Goal: Information Seeking & Learning: Learn about a topic

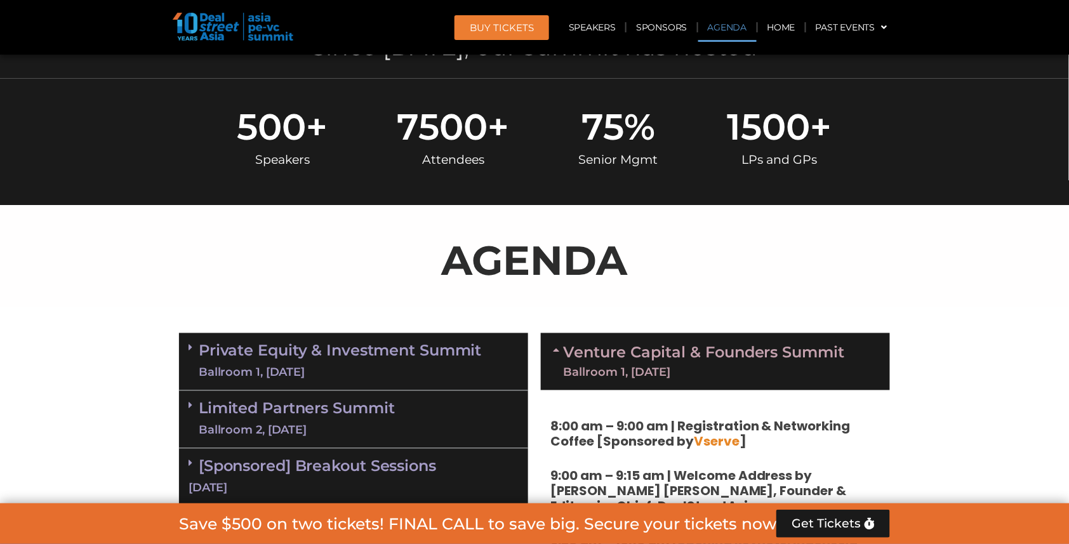
scroll to position [519, 0]
click at [217, 36] on img at bounding box center [233, 27] width 121 height 28
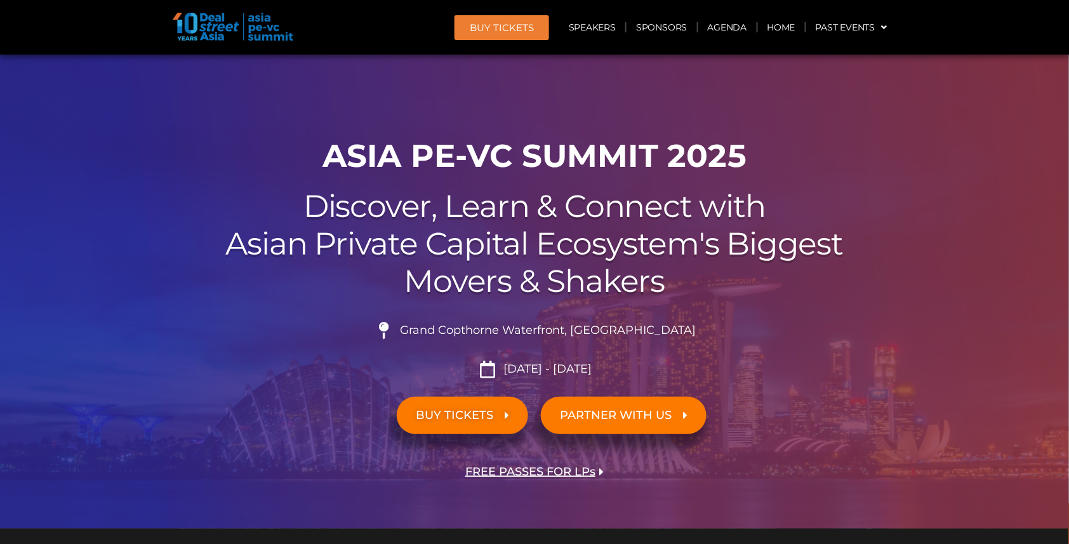
scroll to position [0, 0]
click at [720, 31] on link "Agenda" at bounding box center [727, 27] width 58 height 29
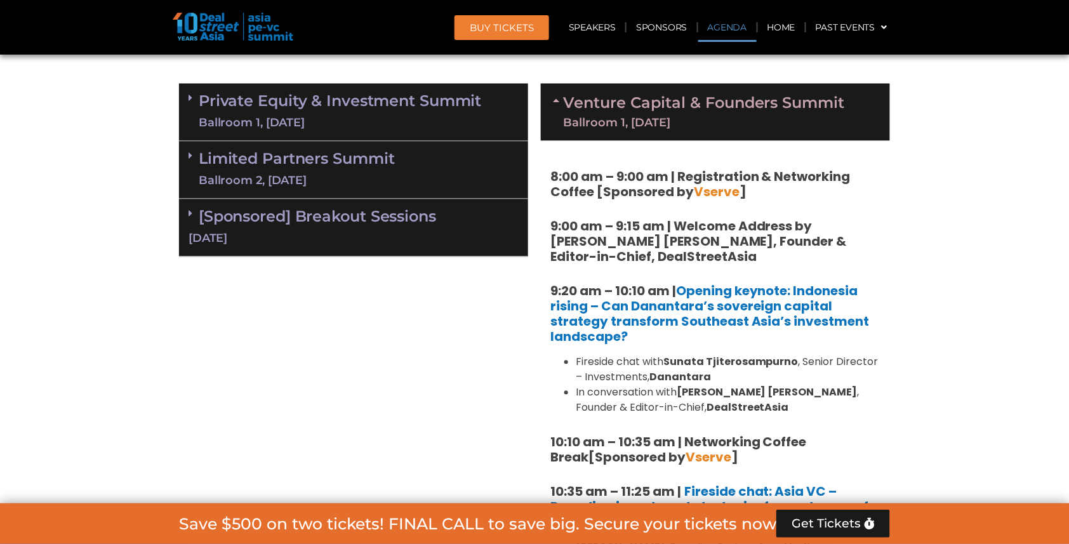
scroll to position [770, 0]
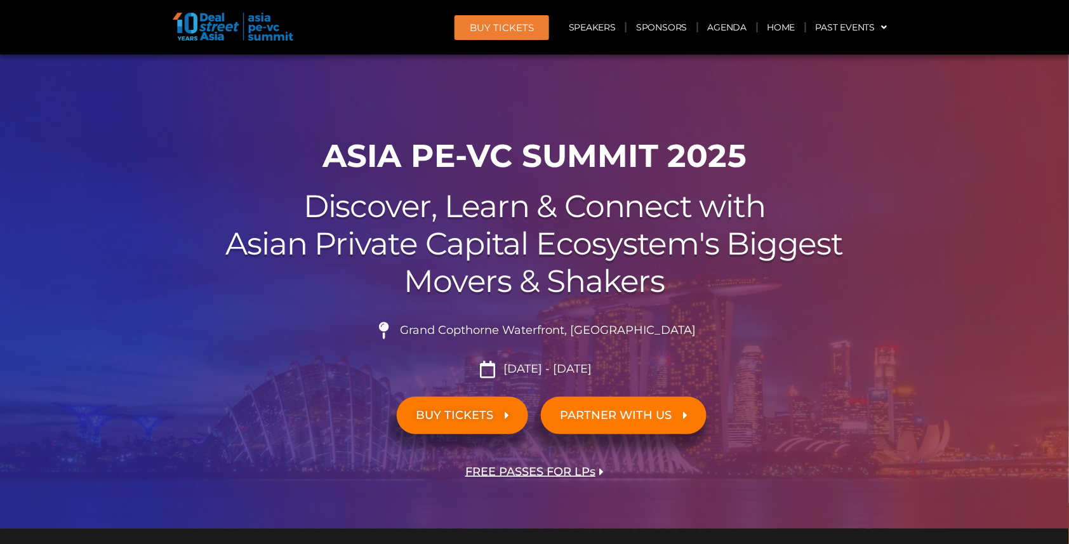
scroll to position [0, 0]
click at [889, 27] on link "Past Events" at bounding box center [851, 27] width 91 height 29
click at [720, 27] on link "Agenda" at bounding box center [727, 27] width 58 height 29
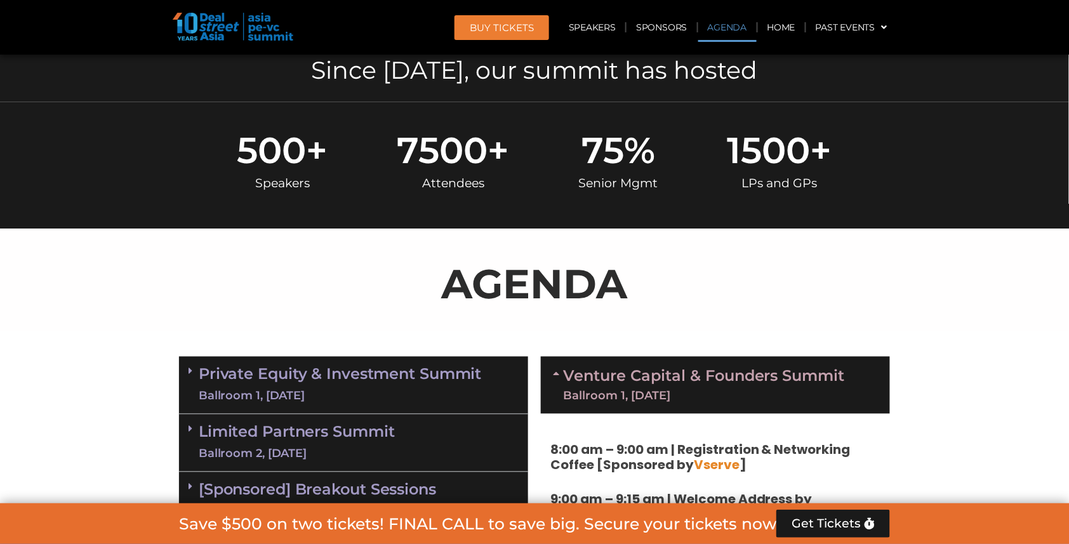
scroll to position [670, 0]
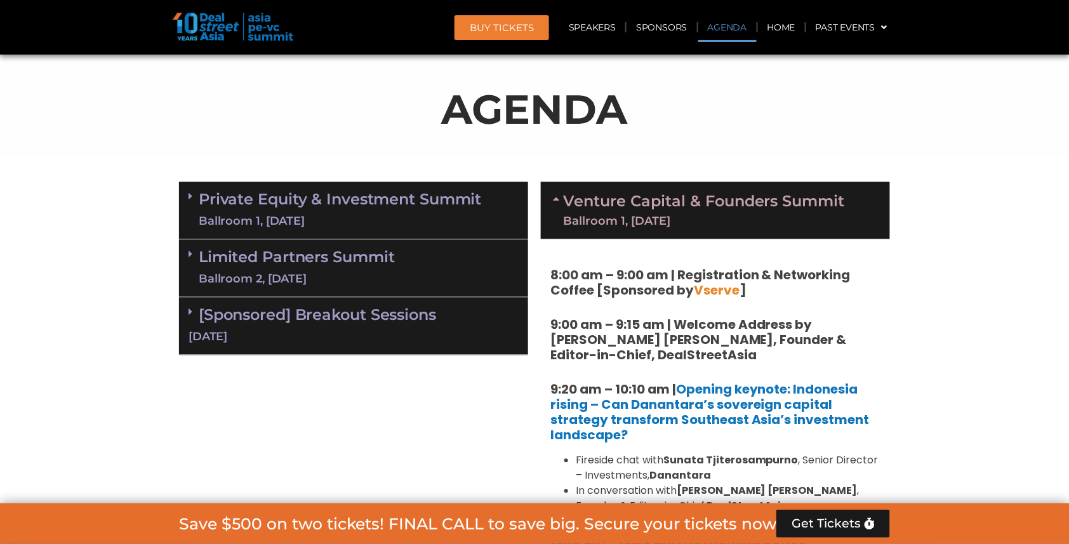
click at [327, 214] on div "Ballroom 1, [DATE]" at bounding box center [340, 222] width 283 height 16
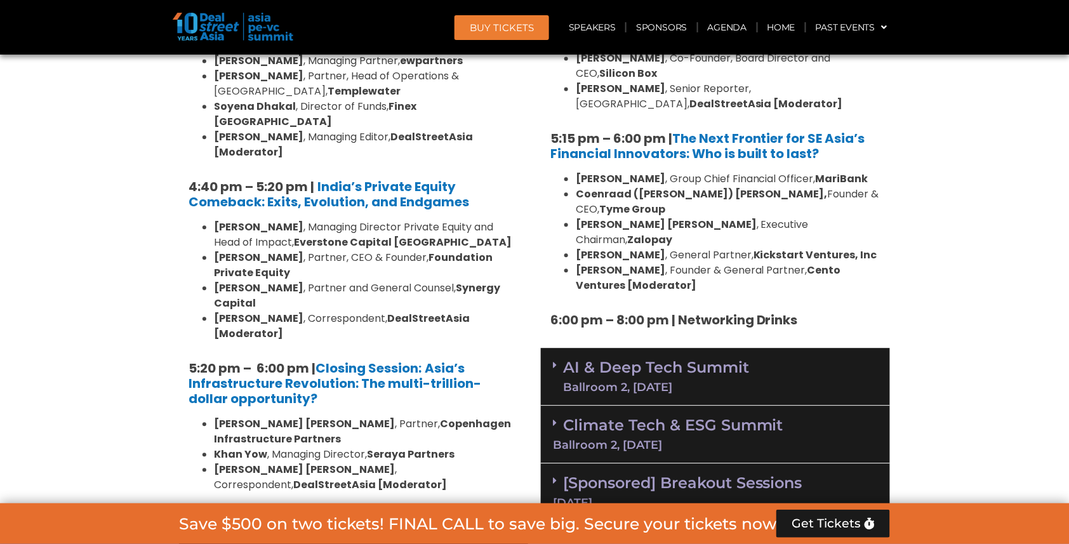
scroll to position [2366, 0]
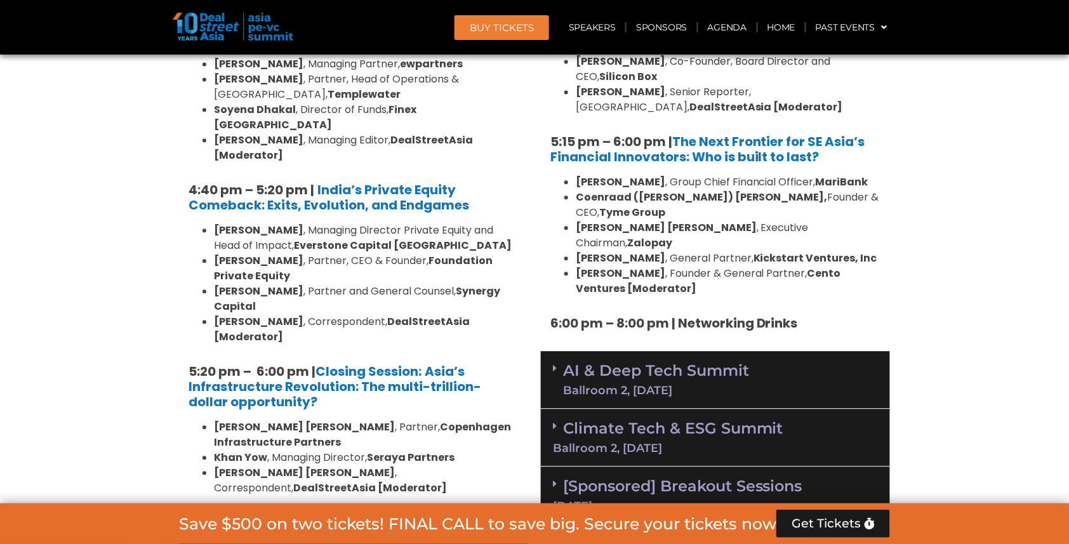
click at [345, 525] on link "Limited Partners [GEOGRAPHIC_DATA] 2, [DATE]" at bounding box center [297, 544] width 196 height 38
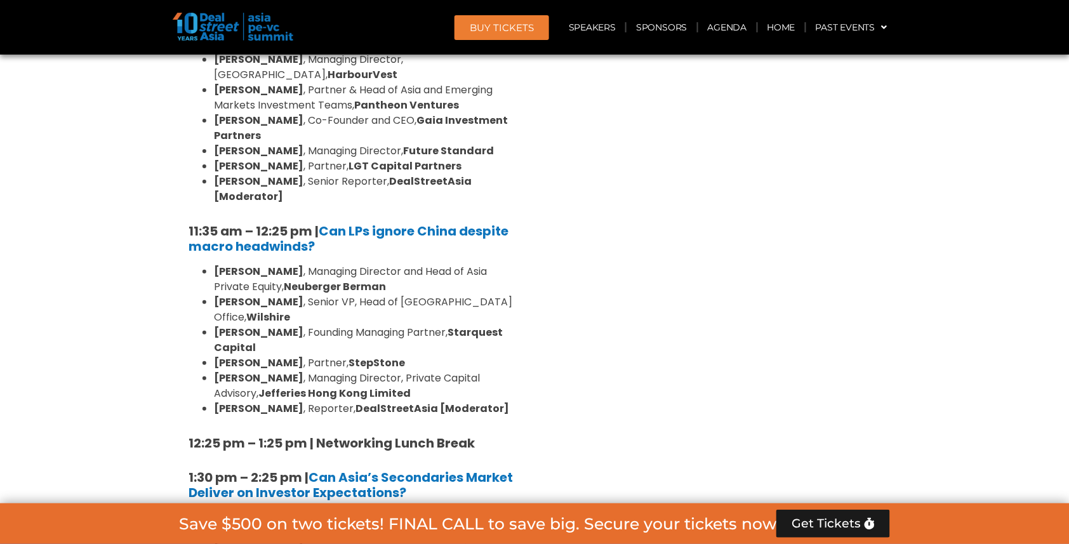
scroll to position [3021, 0]
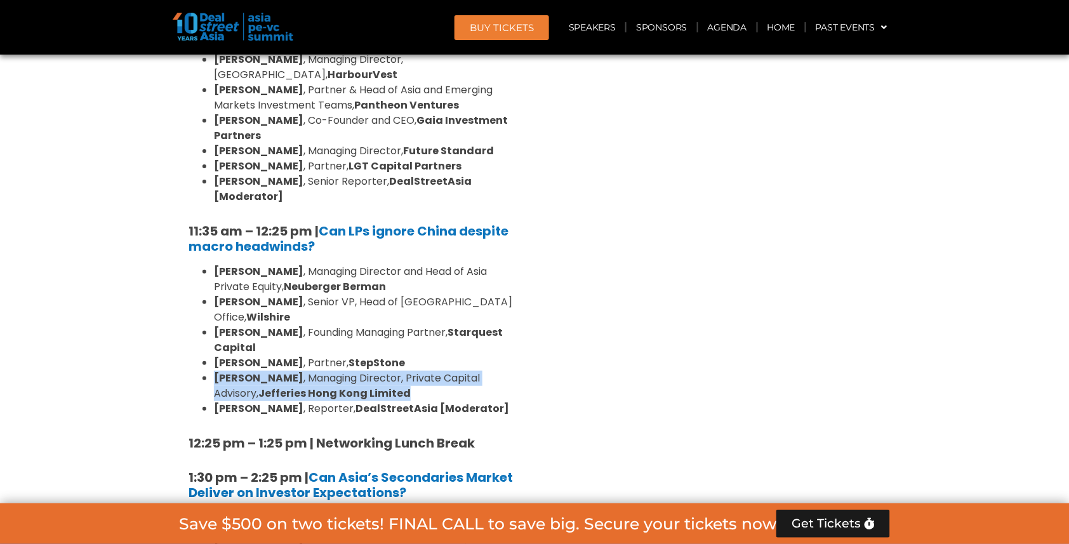
drag, startPoint x: 214, startPoint y: 106, endPoint x: 384, endPoint y: 119, distance: 170.5
click at [384, 371] on li "[PERSON_NAME] , Managing Director, Private Capital Advisory, [PERSON_NAME] Hong…" at bounding box center [366, 386] width 305 height 30
copy li "[PERSON_NAME] , Managing Director, Private Capital Advisory, [PERSON_NAME] Hong…"
click at [515, 525] on li "[PERSON_NAME] , Principal, Investment, [PERSON_NAME] Capital" at bounding box center [366, 532] width 305 height 15
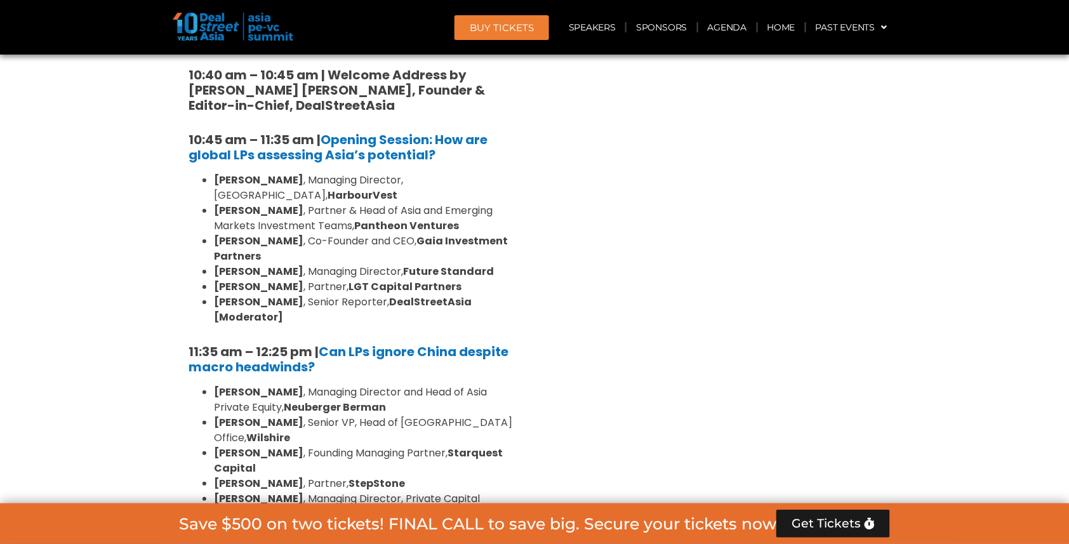
scroll to position [2906, 0]
